Goal: Book appointment/travel/reservation

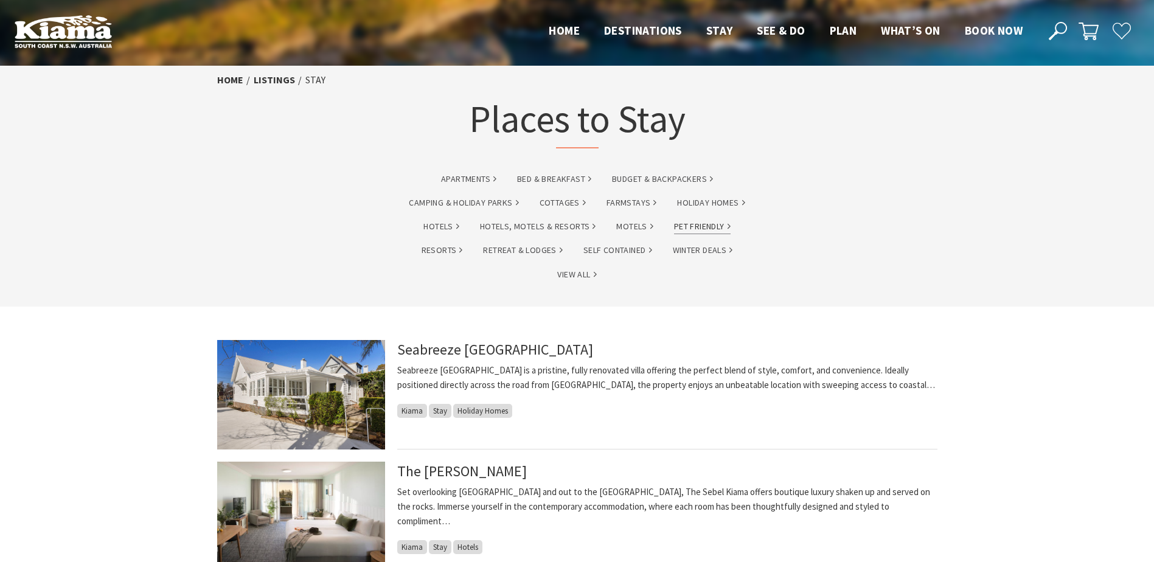
click at [704, 227] on link "Pet Friendly" at bounding box center [702, 227] width 57 height 14
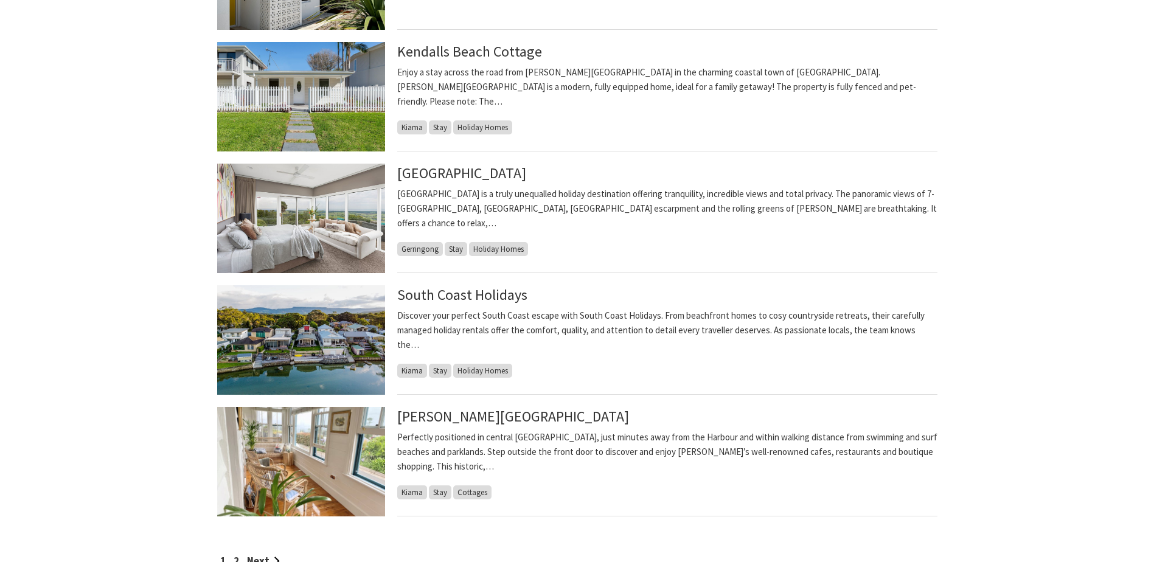
scroll to position [839, 0]
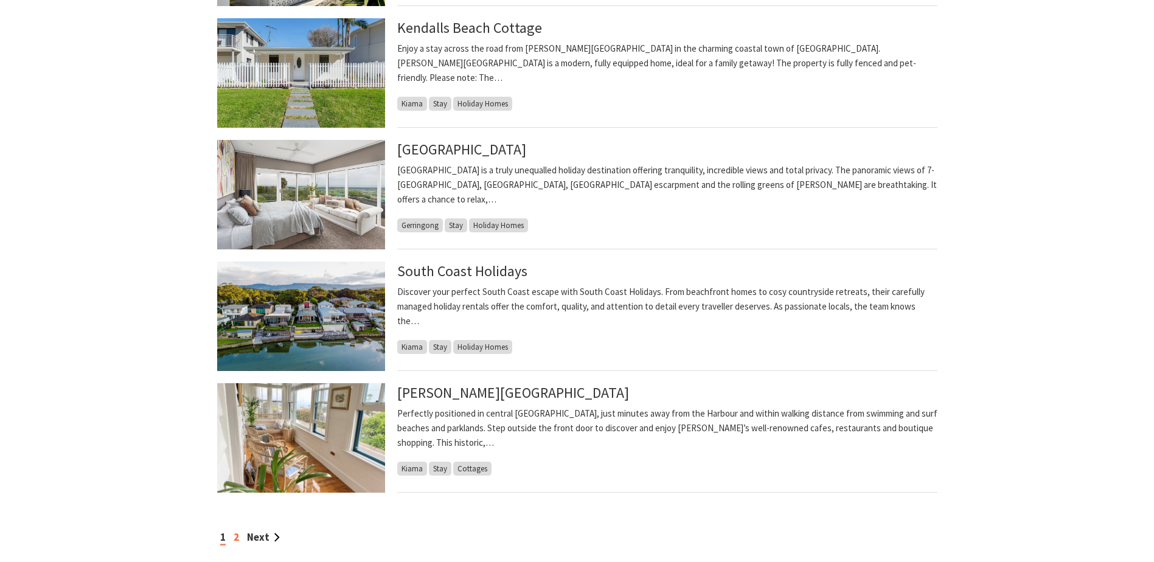
click at [236, 535] on link "2" at bounding box center [236, 536] width 5 height 13
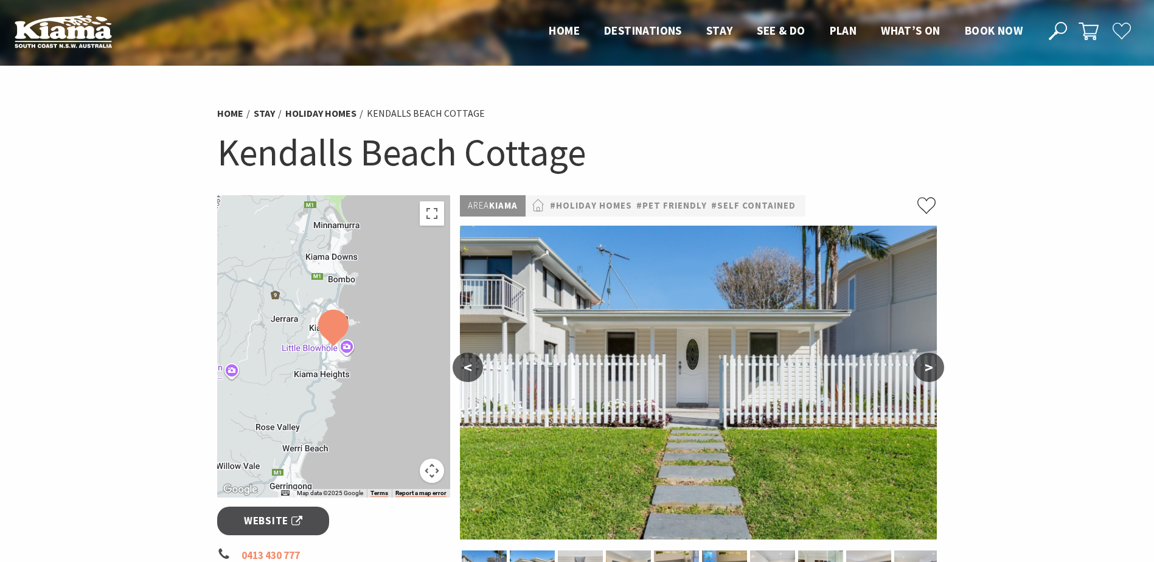
click at [926, 366] on button ">" at bounding box center [928, 367] width 30 height 29
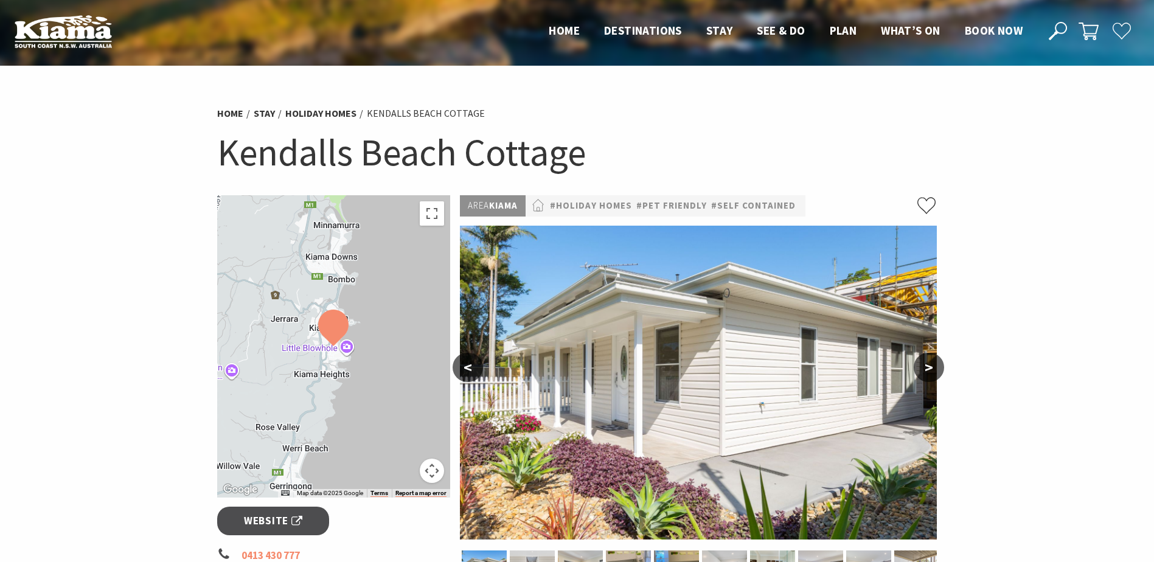
click at [926, 366] on button ">" at bounding box center [928, 367] width 30 height 29
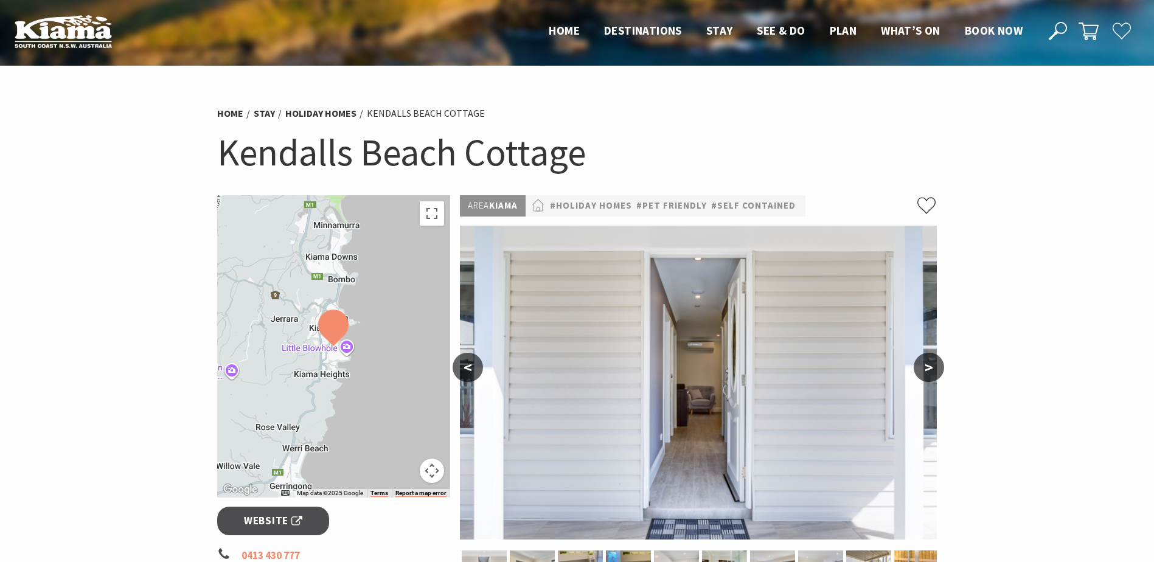
click at [926, 366] on button ">" at bounding box center [928, 367] width 30 height 29
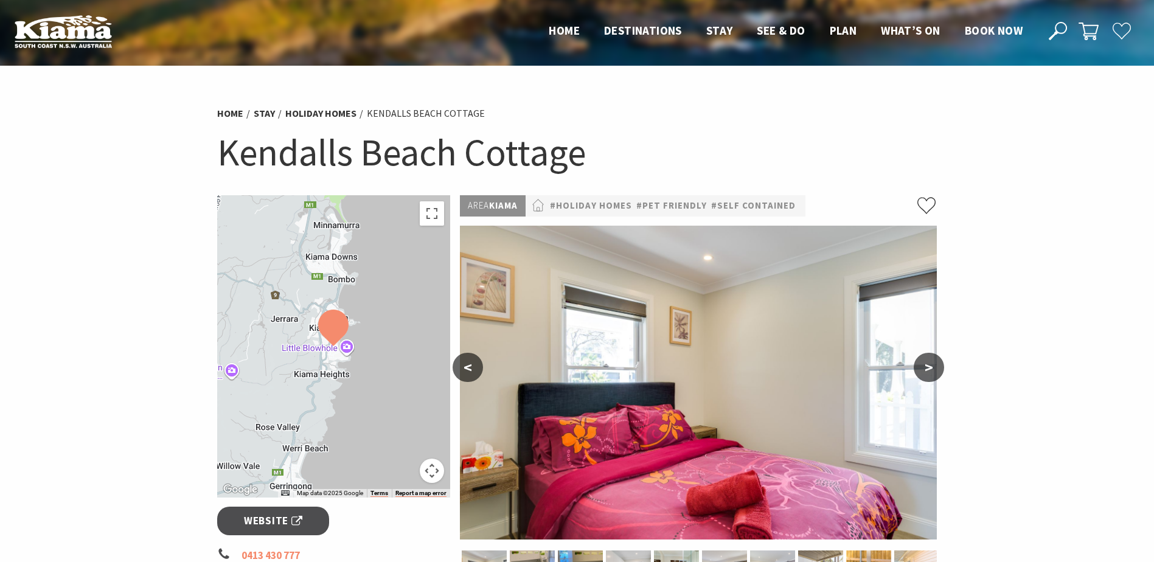
click at [926, 366] on button ">" at bounding box center [928, 367] width 30 height 29
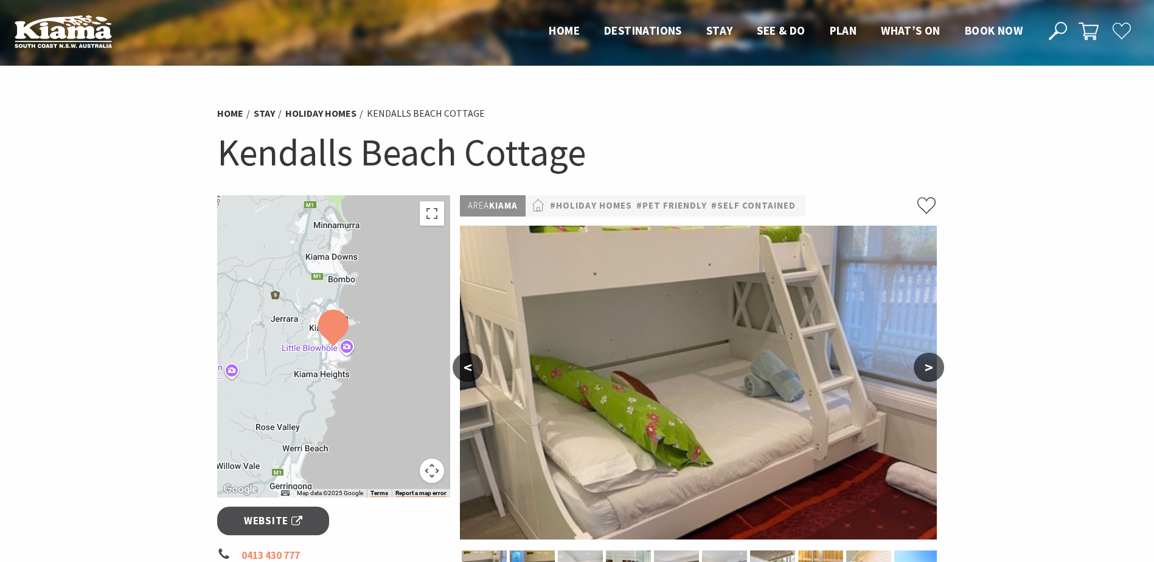
click at [926, 366] on button ">" at bounding box center [928, 367] width 30 height 29
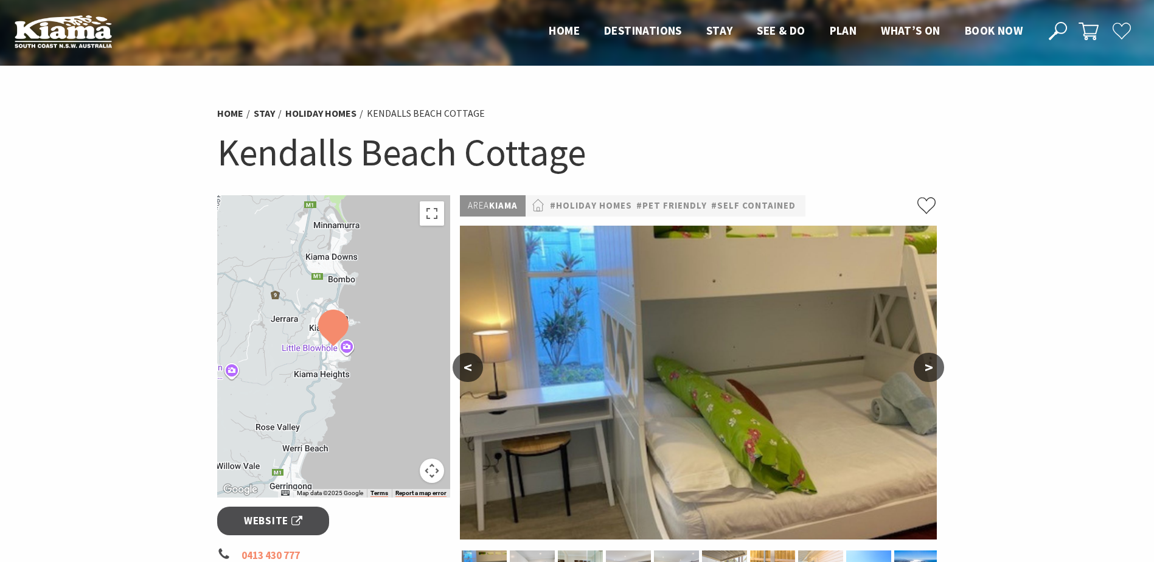
click at [926, 366] on button ">" at bounding box center [928, 367] width 30 height 29
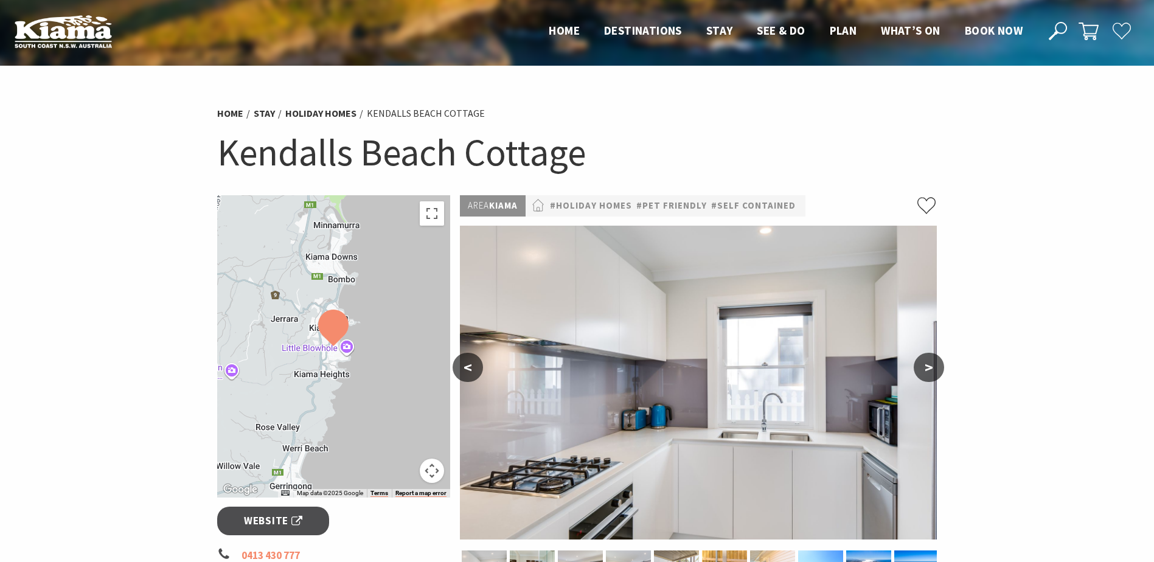
click at [926, 366] on button ">" at bounding box center [928, 367] width 30 height 29
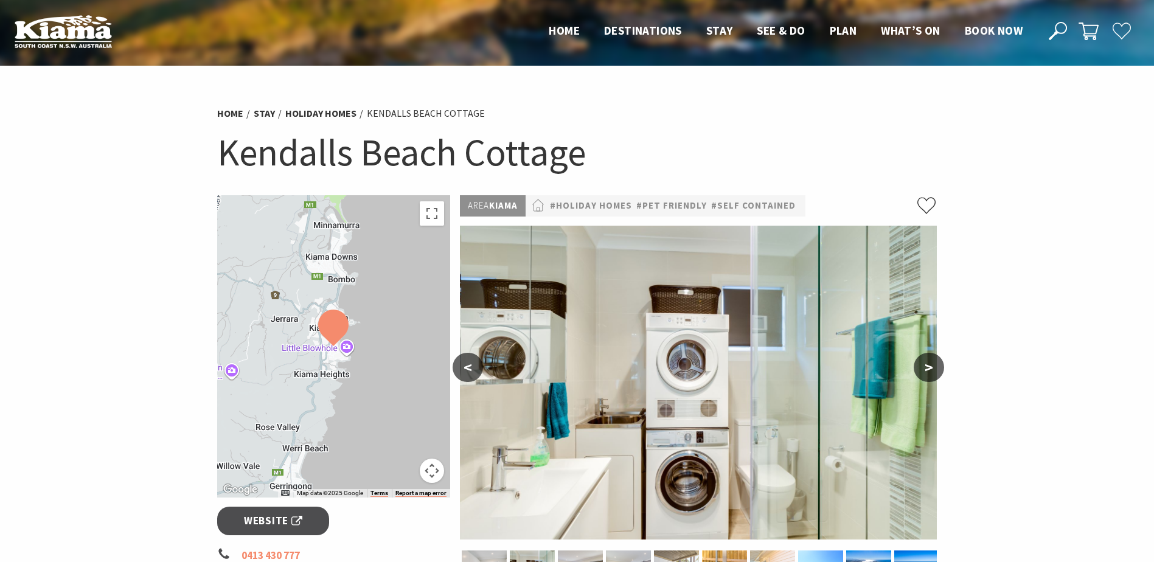
click at [926, 366] on button ">" at bounding box center [928, 367] width 30 height 29
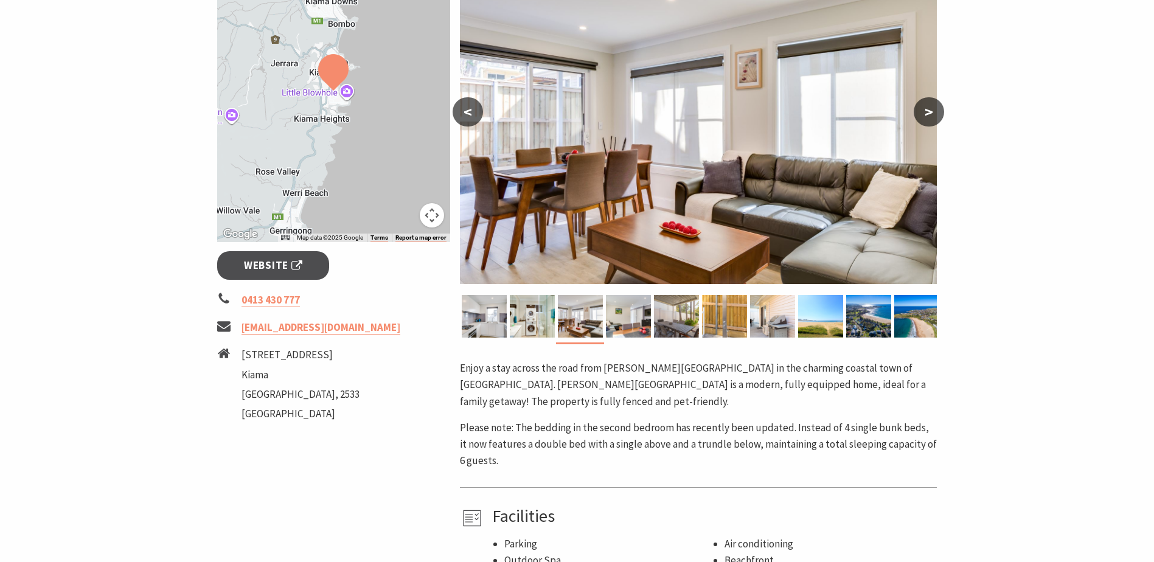
scroll to position [297, 0]
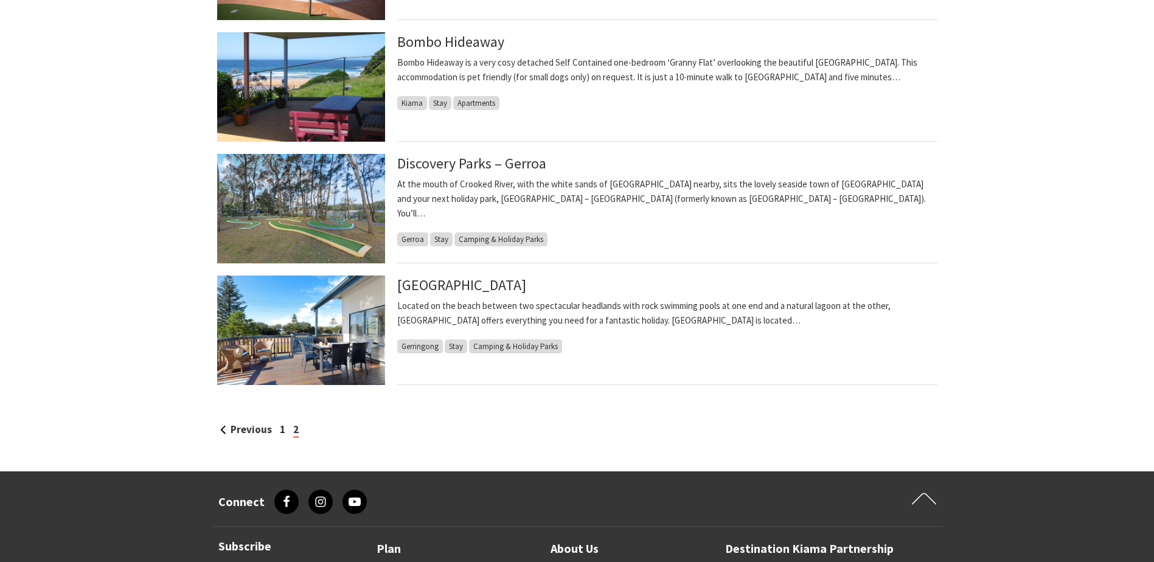
scroll to position [955, 0]
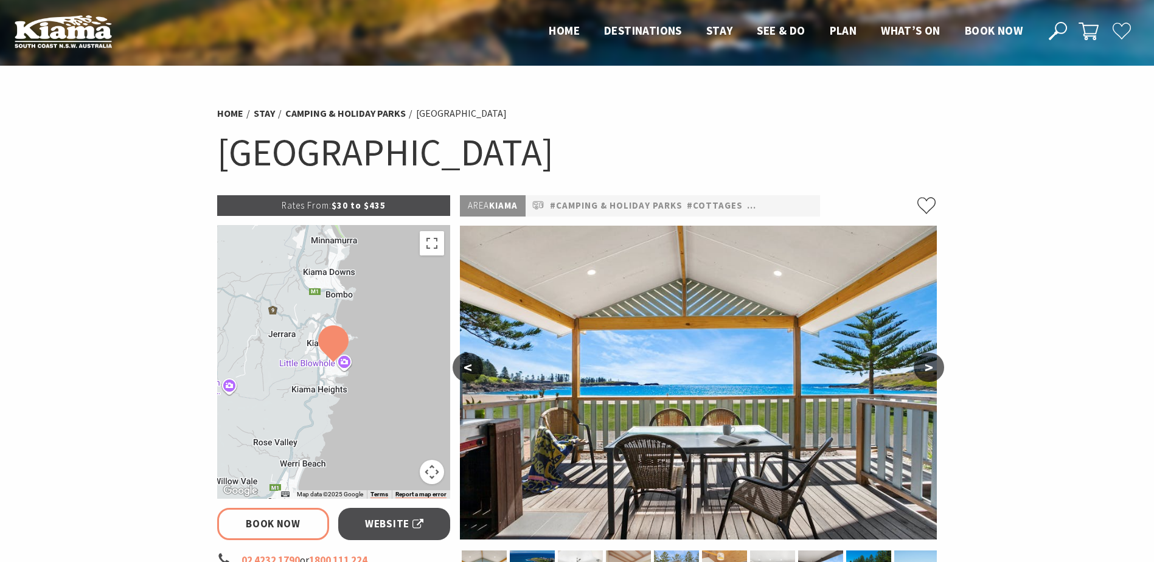
select select "3"
select select "2"
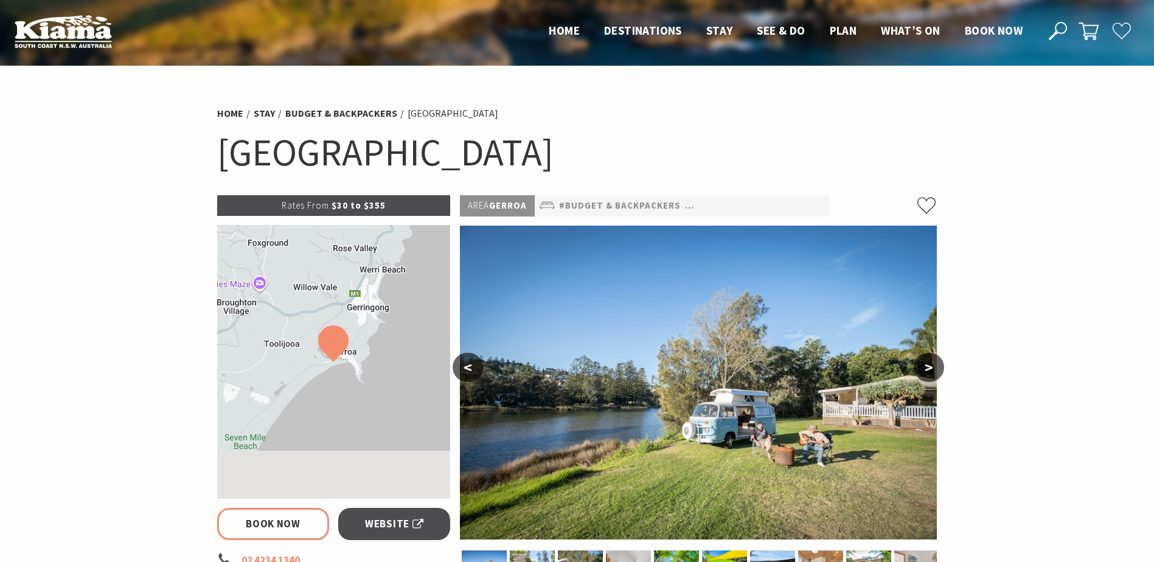
select select "3"
select select "2"
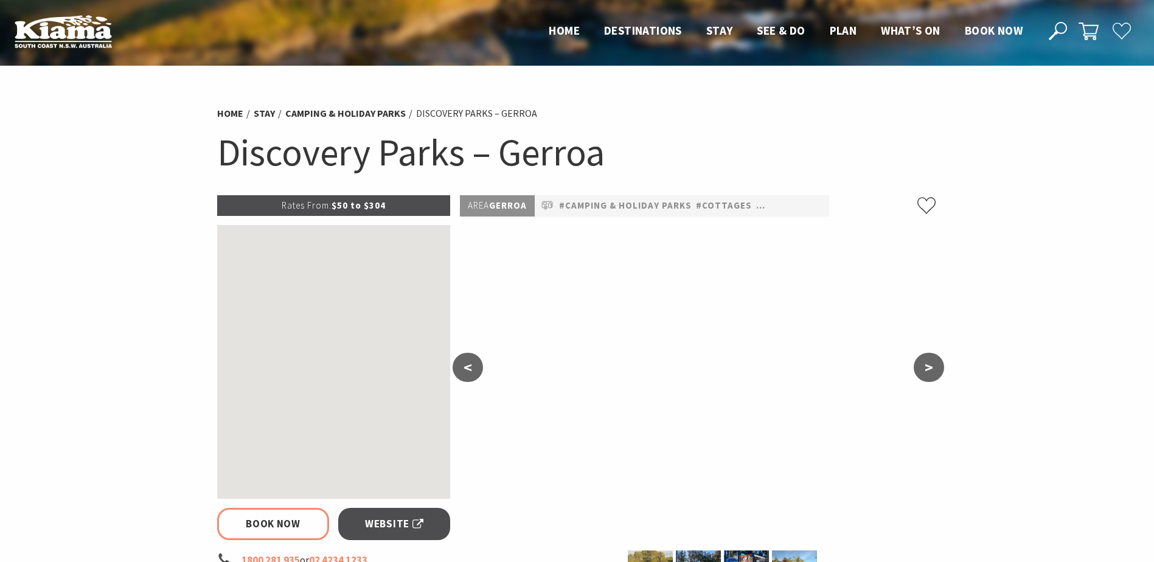
select select "3"
select select "2"
